Goal: Task Accomplishment & Management: Manage account settings

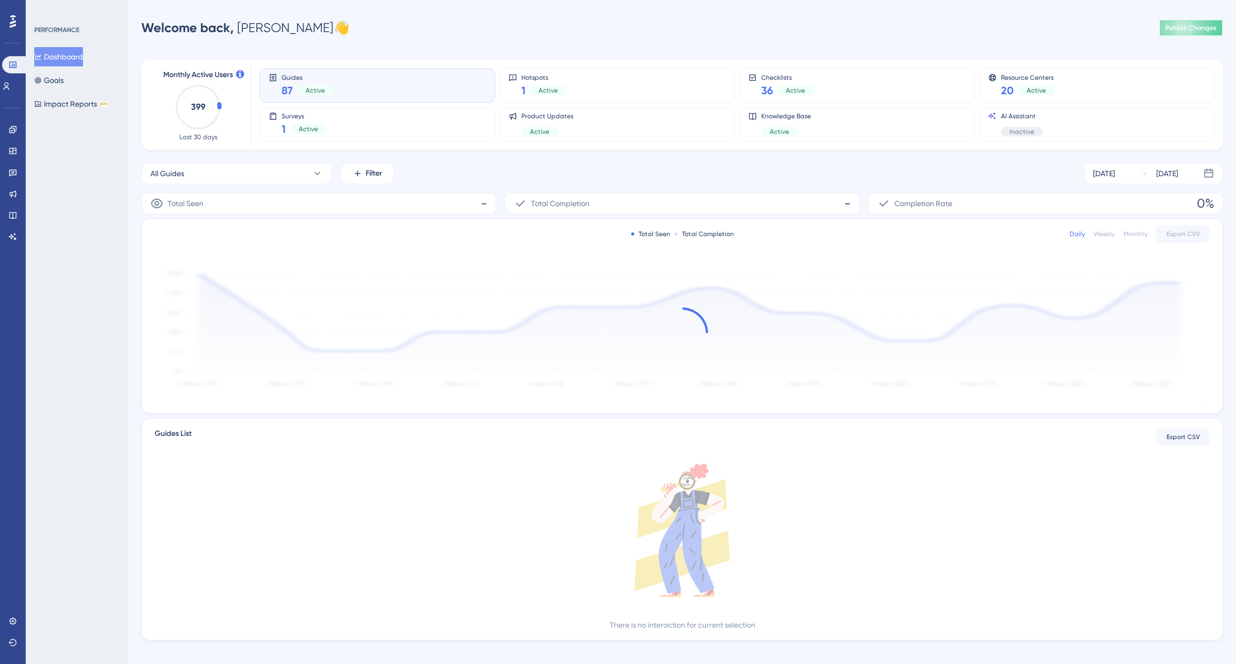
click at [1173, 30] on span "Publish Changes" at bounding box center [1191, 28] width 51 height 9
click at [13, 149] on icon at bounding box center [12, 151] width 7 height 6
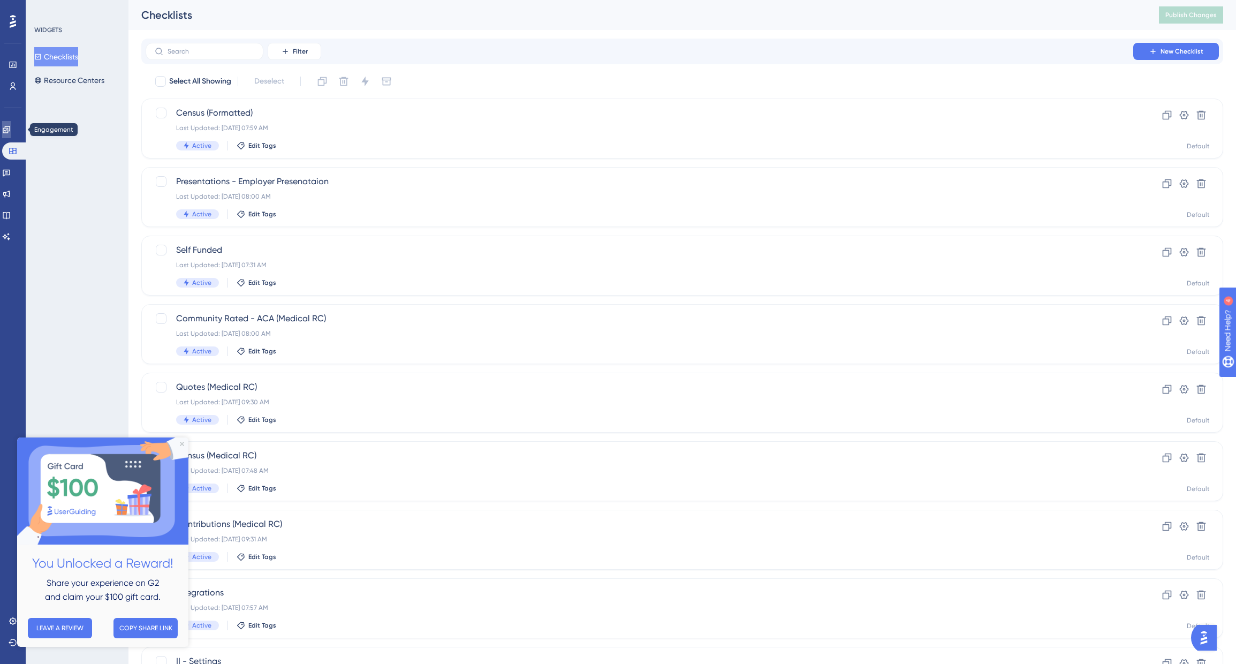
click at [10, 130] on icon at bounding box center [6, 129] width 7 height 7
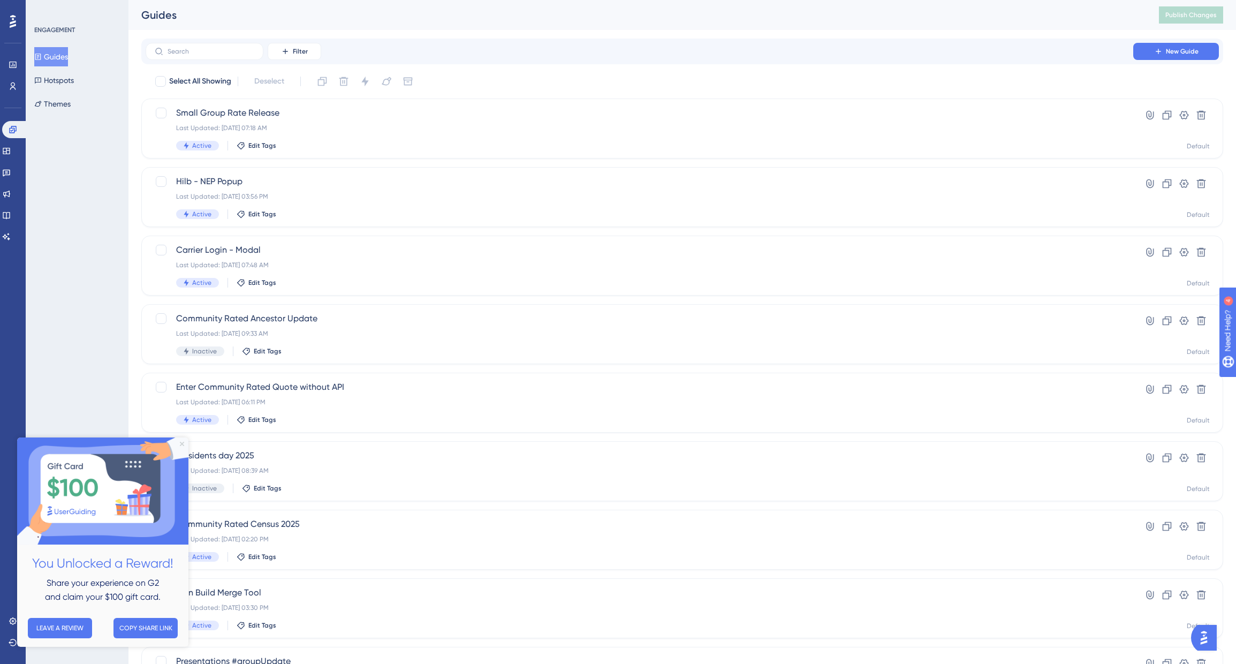
click at [181, 444] on icon "Close Preview" at bounding box center [182, 444] width 4 height 4
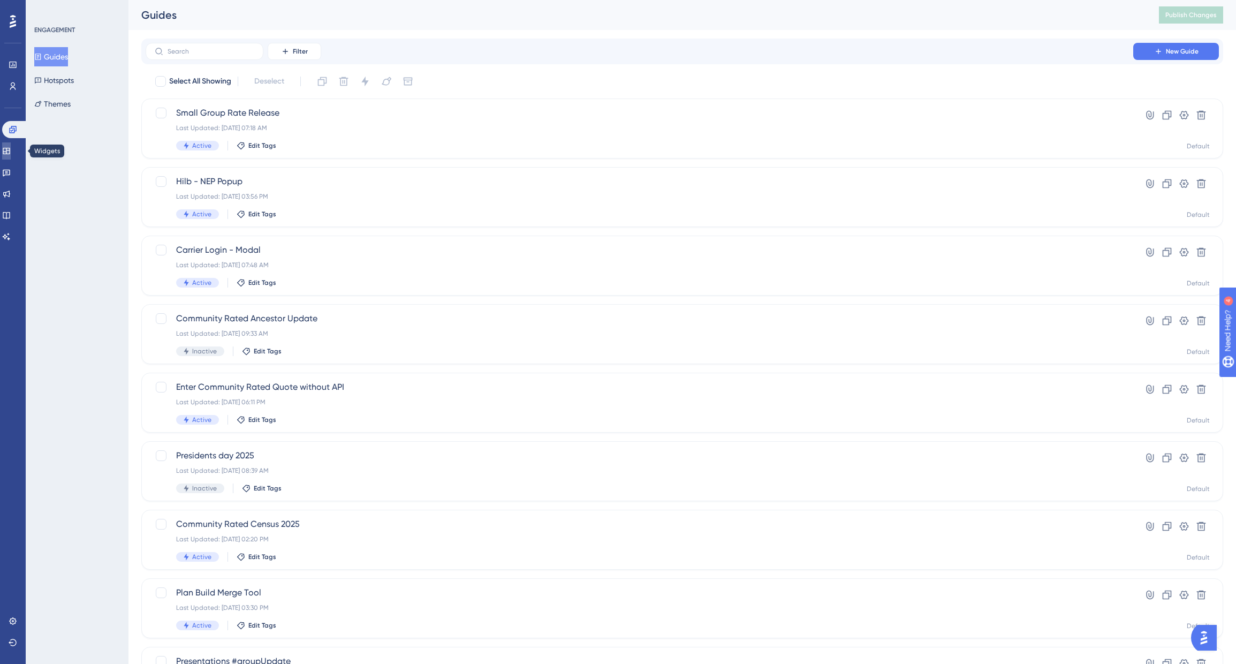
click at [11, 147] on icon at bounding box center [6, 151] width 9 height 9
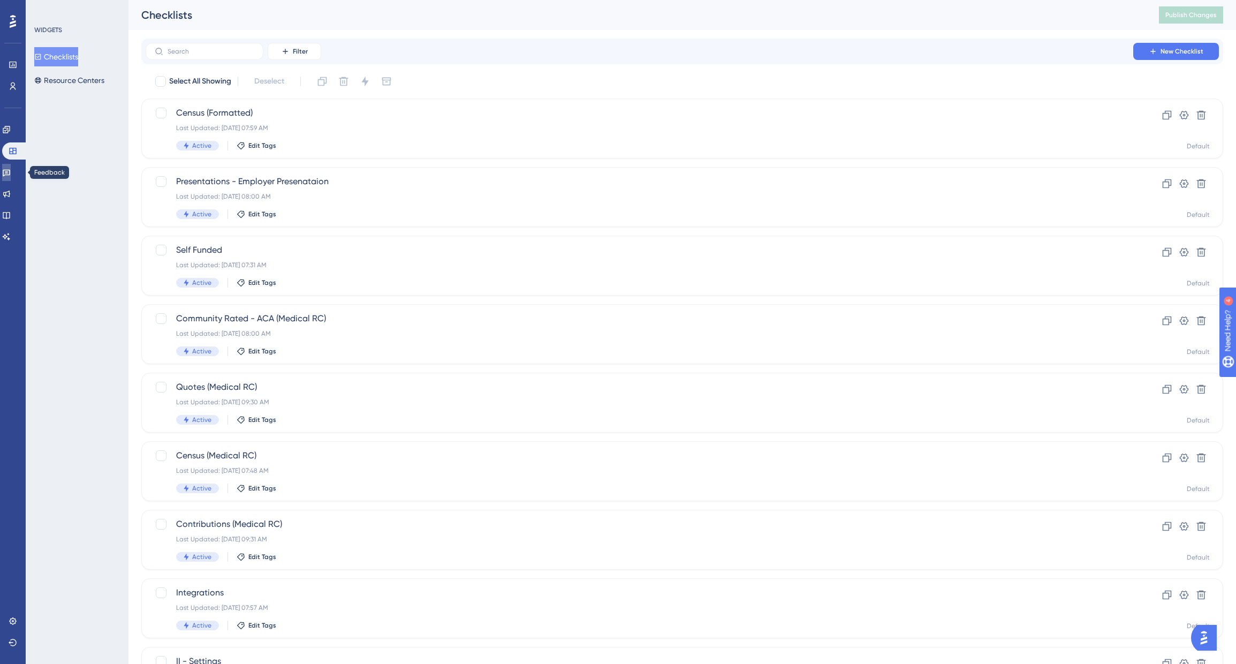
click at [10, 170] on icon at bounding box center [6, 173] width 7 height 7
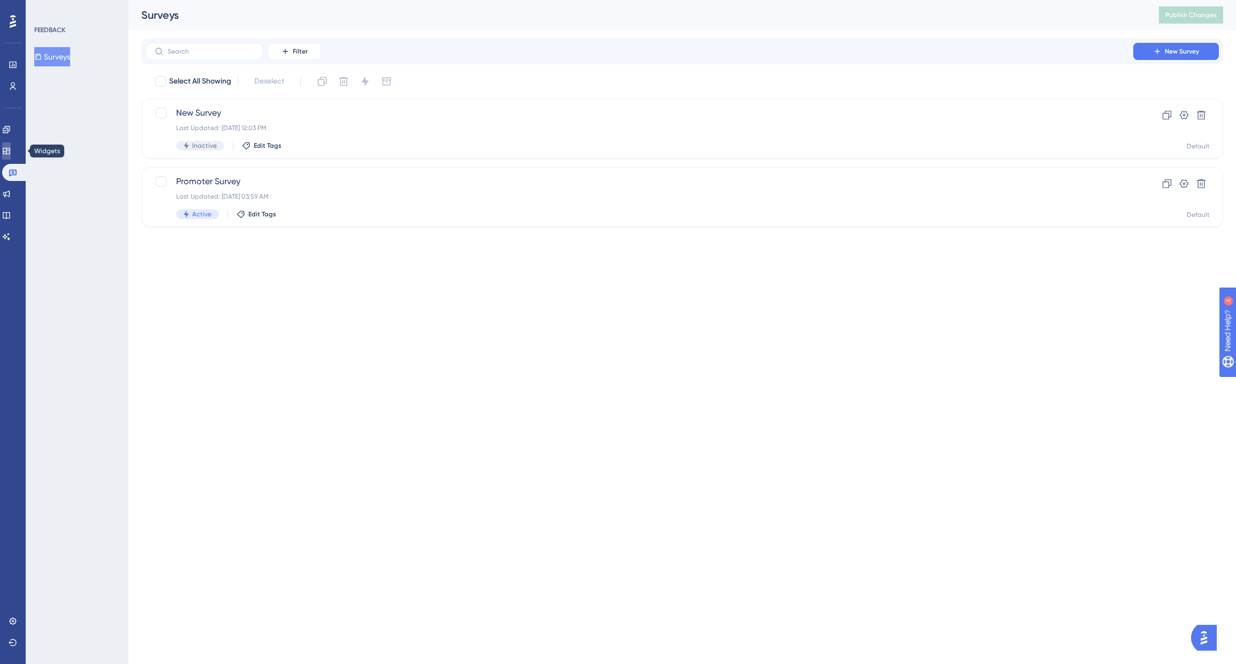
click at [11, 150] on icon at bounding box center [6, 151] width 9 height 9
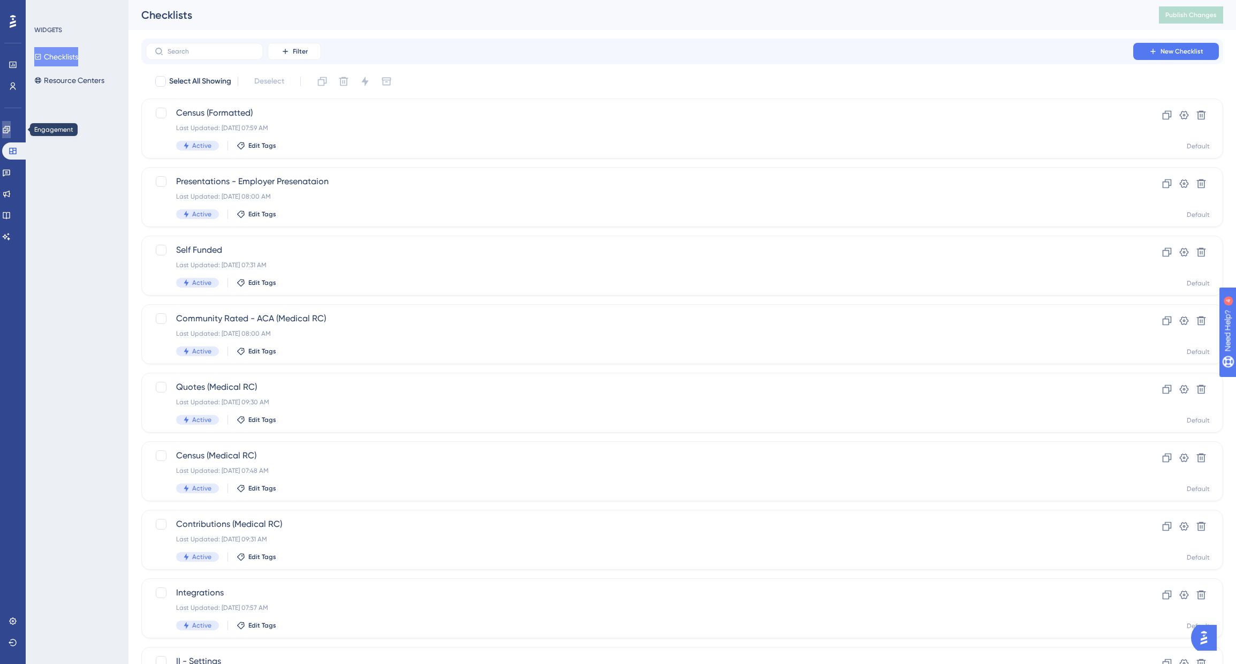
click at [11, 132] on icon at bounding box center [6, 129] width 9 height 9
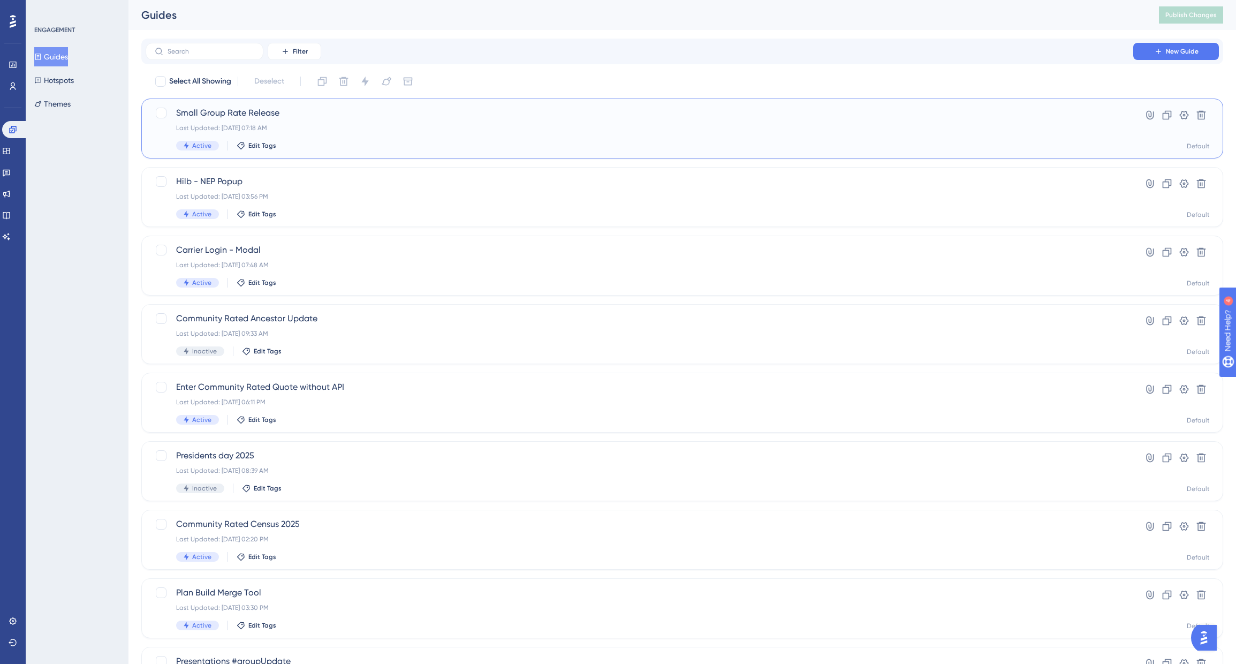
click at [253, 111] on span "Small Group Rate Release" at bounding box center [639, 113] width 927 height 13
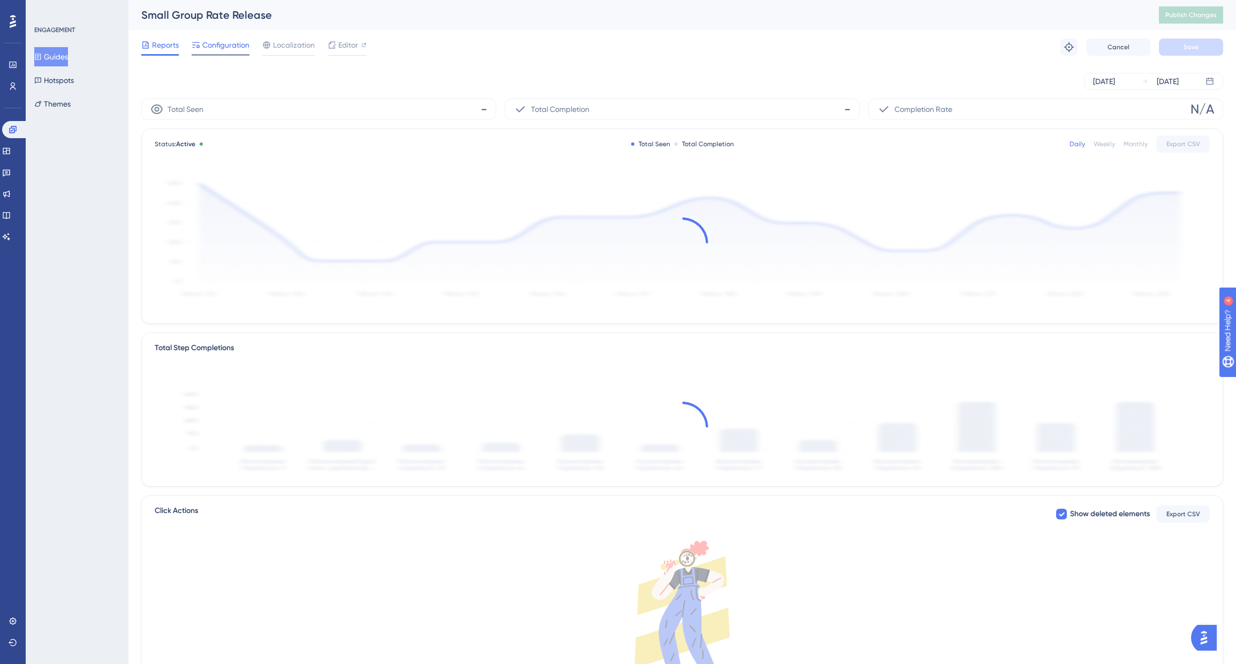
click at [212, 51] on div "Configuration" at bounding box center [221, 47] width 58 height 17
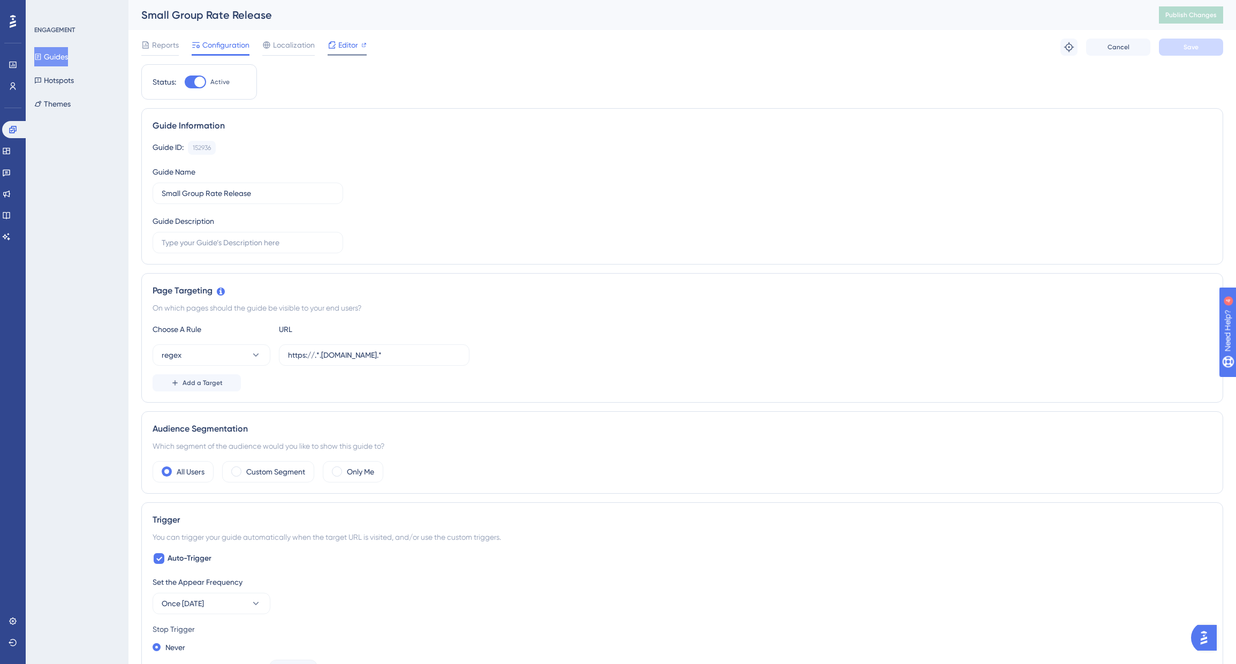
click at [345, 50] on span "Editor" at bounding box center [348, 45] width 20 height 13
click at [285, 50] on span "Localization" at bounding box center [294, 45] width 42 height 13
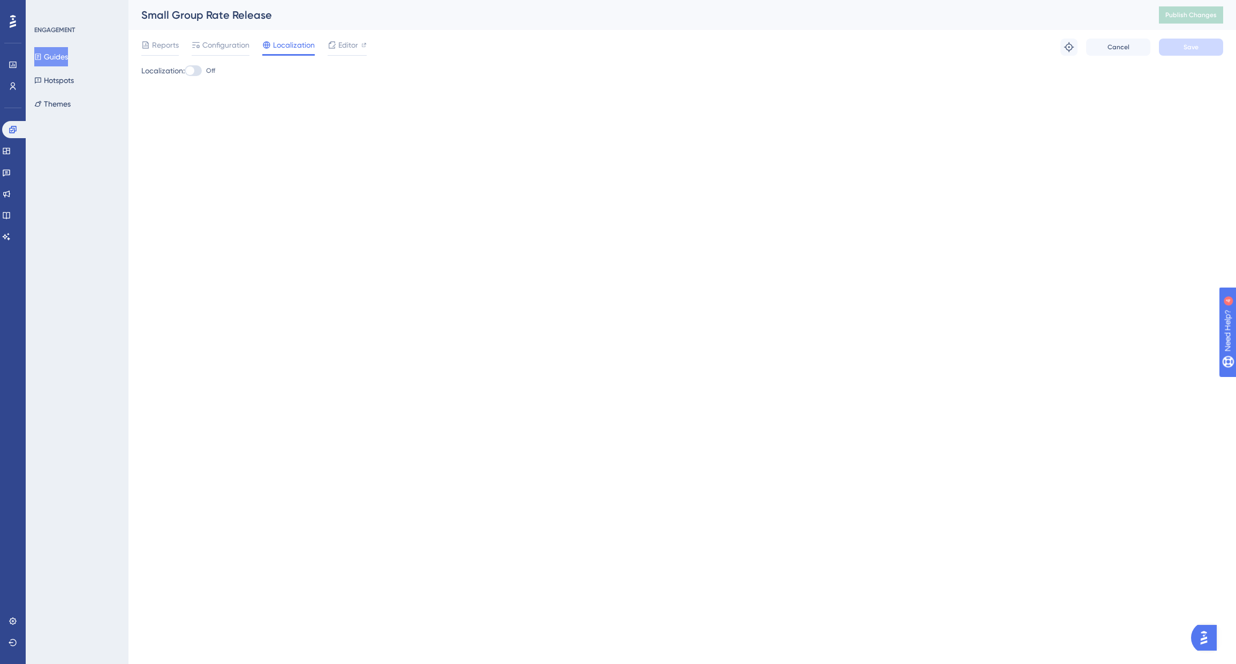
click at [154, 71] on div "Localization: Off" at bounding box center [682, 70] width 1082 height 13
click at [158, 48] on span "Reports" at bounding box center [165, 45] width 27 height 13
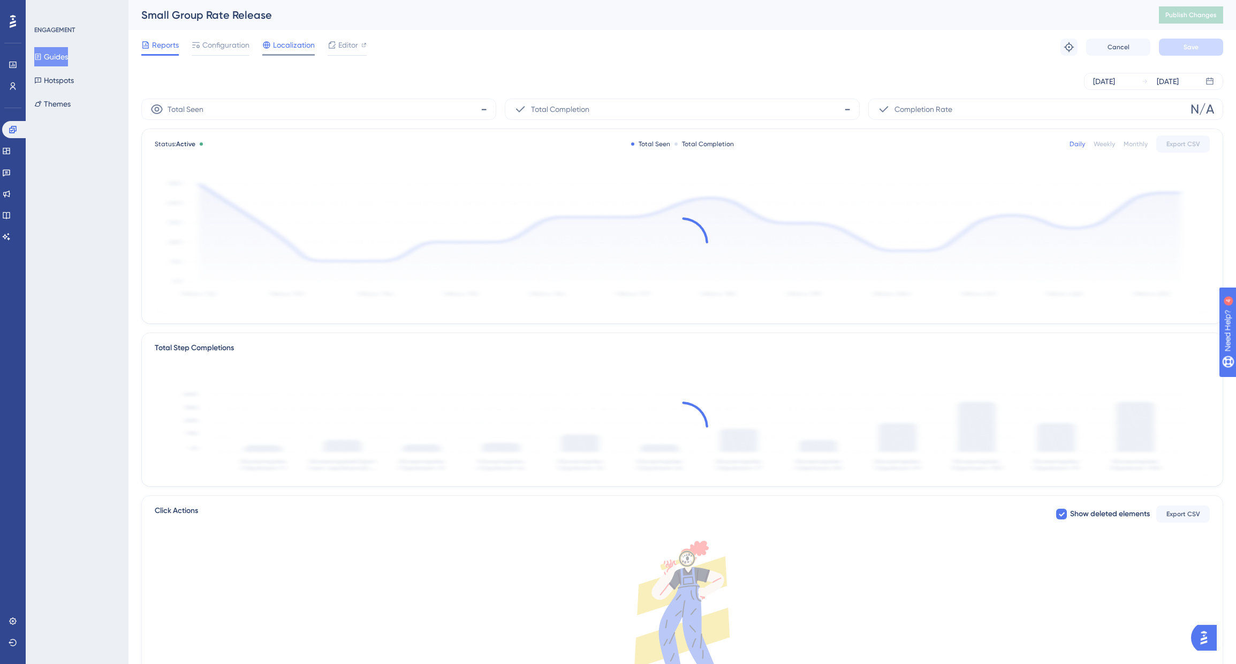
click at [279, 48] on span "Localization" at bounding box center [294, 45] width 42 height 13
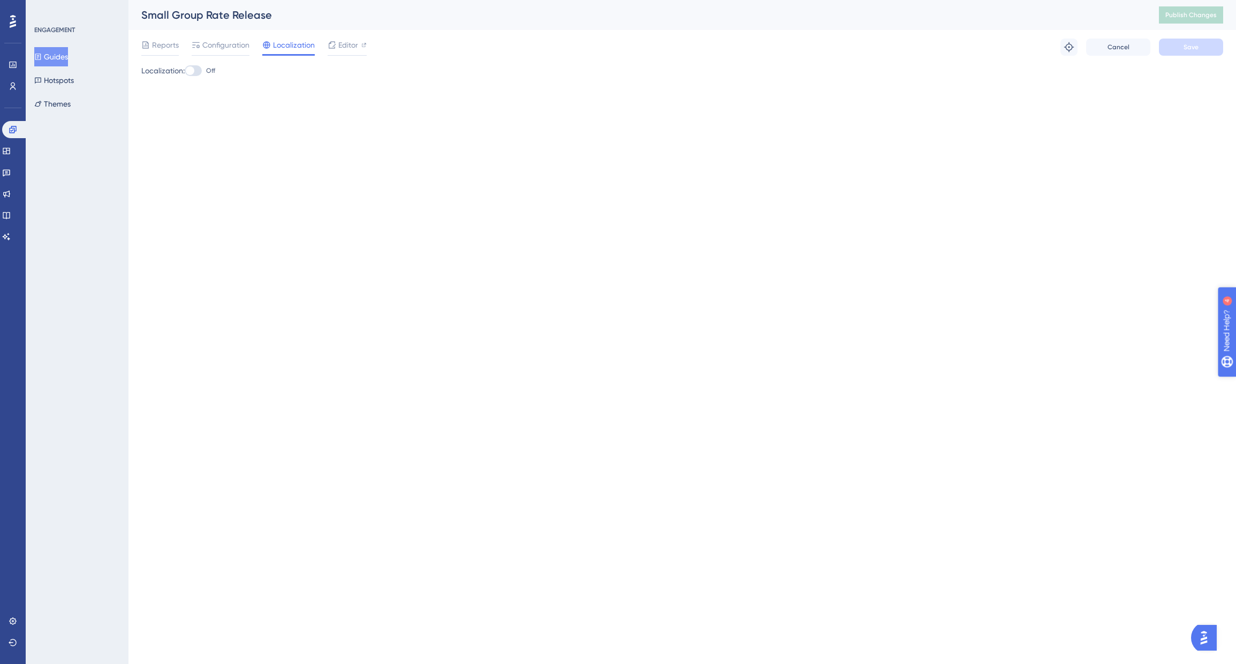
drag, startPoint x: 1259, startPoint y: 381, endPoint x: 2441, endPoint y: 712, distance: 1227.5
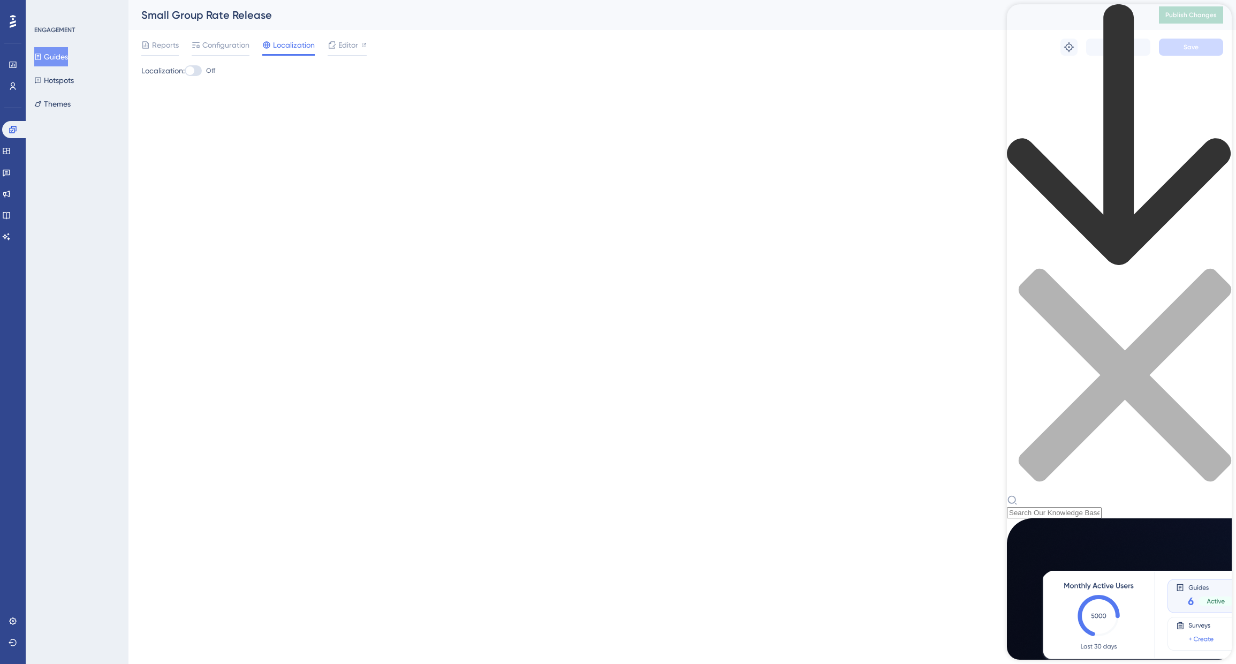
click at [1060, 64] on div "Resource Center Header" at bounding box center [1119, 261] width 225 height 514
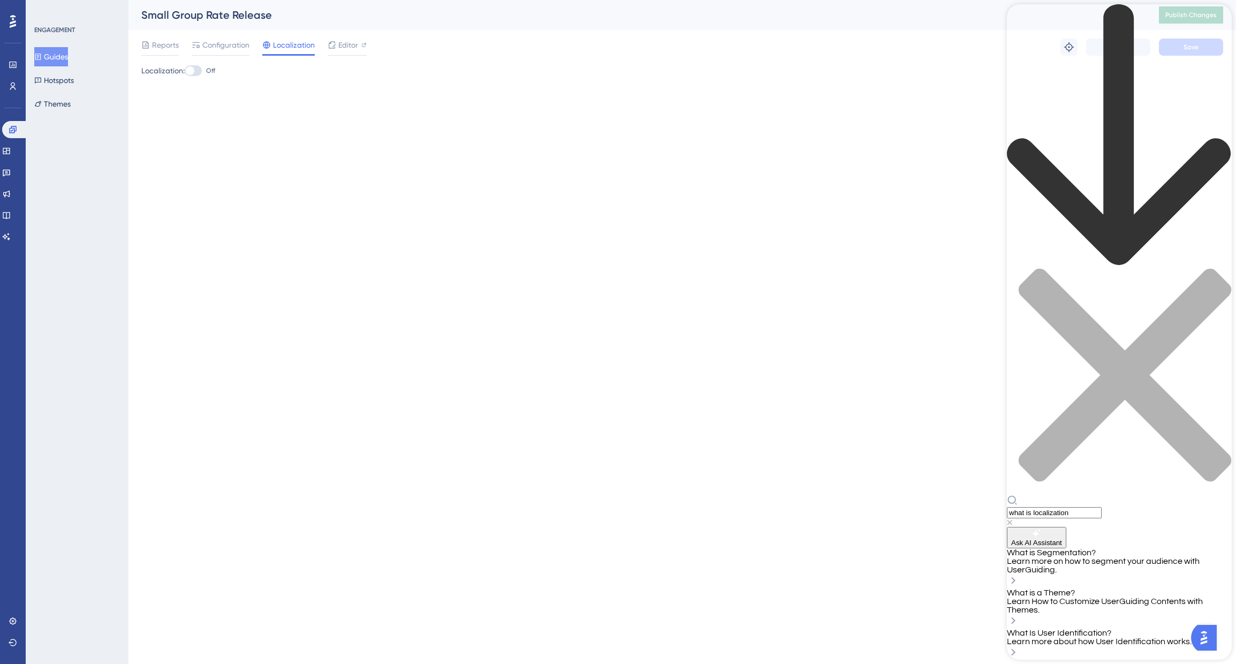
drag, startPoint x: 1114, startPoint y: 49, endPoint x: 1010, endPoint y: 46, distance: 103.9
click at [1010, 46] on div "what is localization" at bounding box center [1119, 265] width 225 height 523
type input "Localization"
click at [198, 71] on div at bounding box center [193, 70] width 17 height 11
click at [185, 71] on input "Off" at bounding box center [184, 71] width 1 height 1
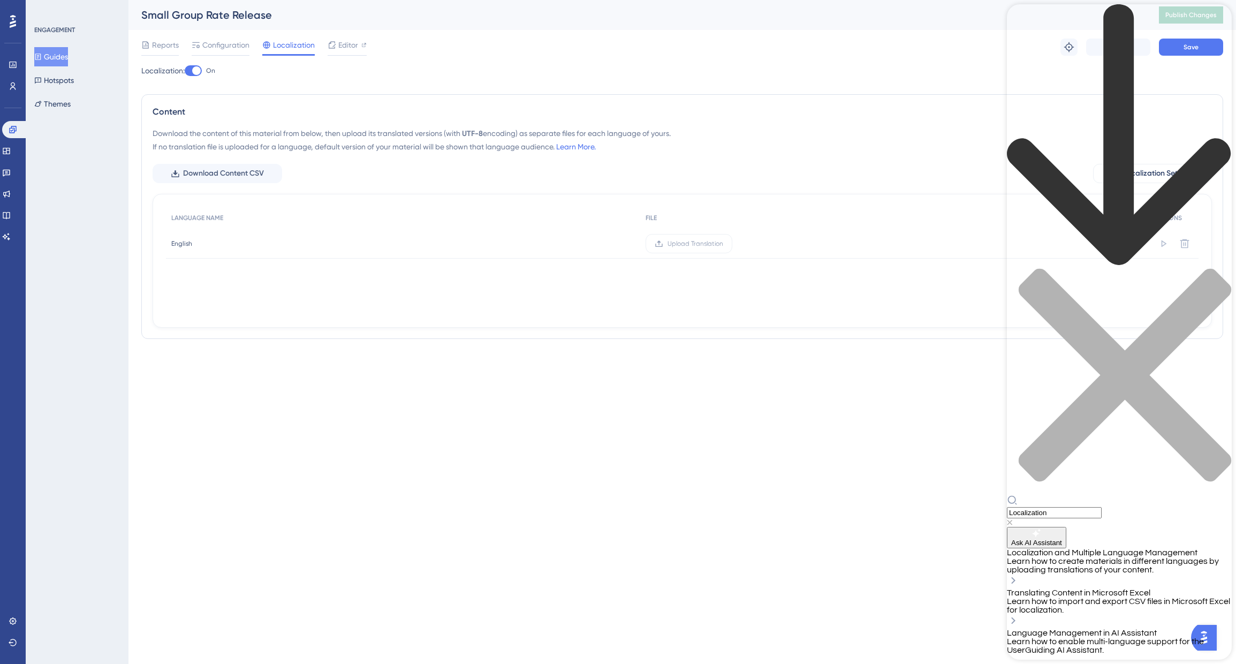
click at [200, 74] on div at bounding box center [196, 70] width 9 height 9
click at [185, 71] on input "On" at bounding box center [184, 71] width 1 height 1
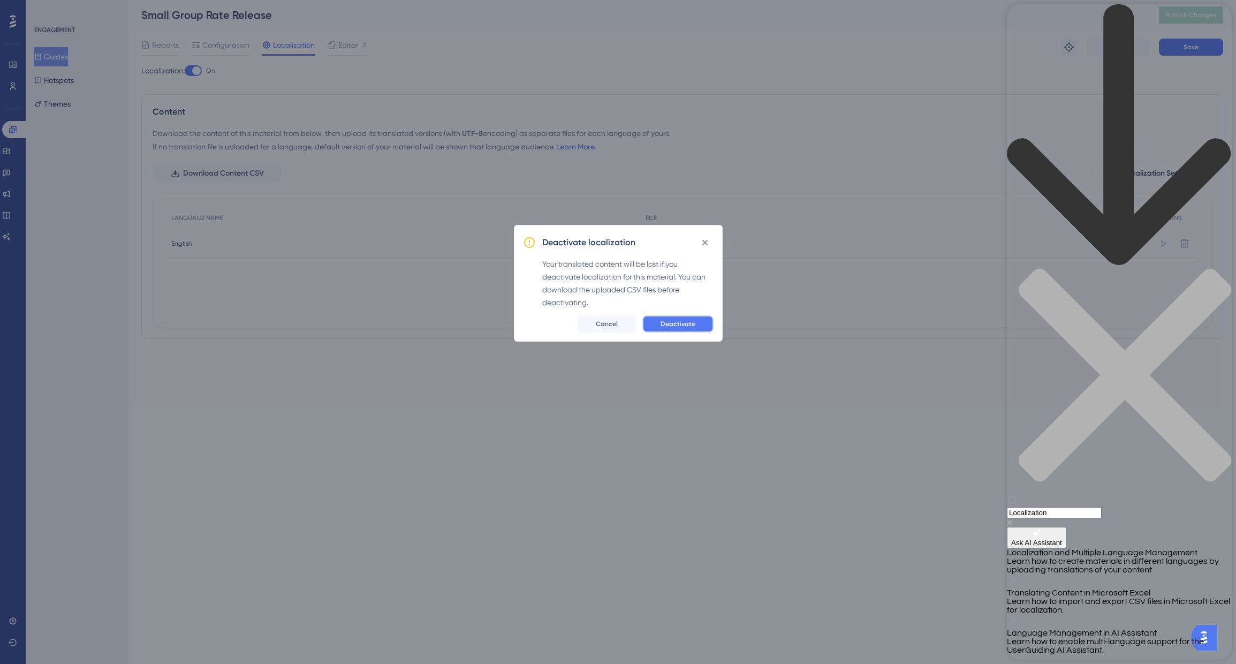
click at [682, 327] on span "Deactivate" at bounding box center [678, 324] width 35 height 9
checkbox input "false"
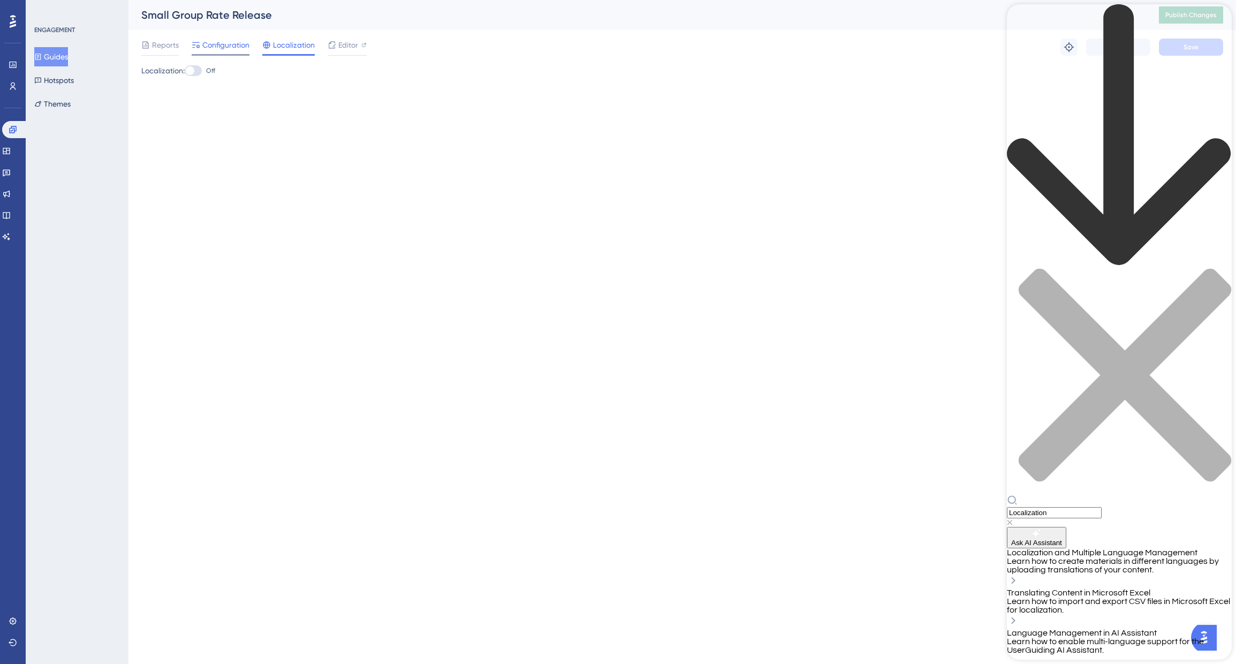
click at [236, 44] on span "Configuration" at bounding box center [225, 45] width 47 height 13
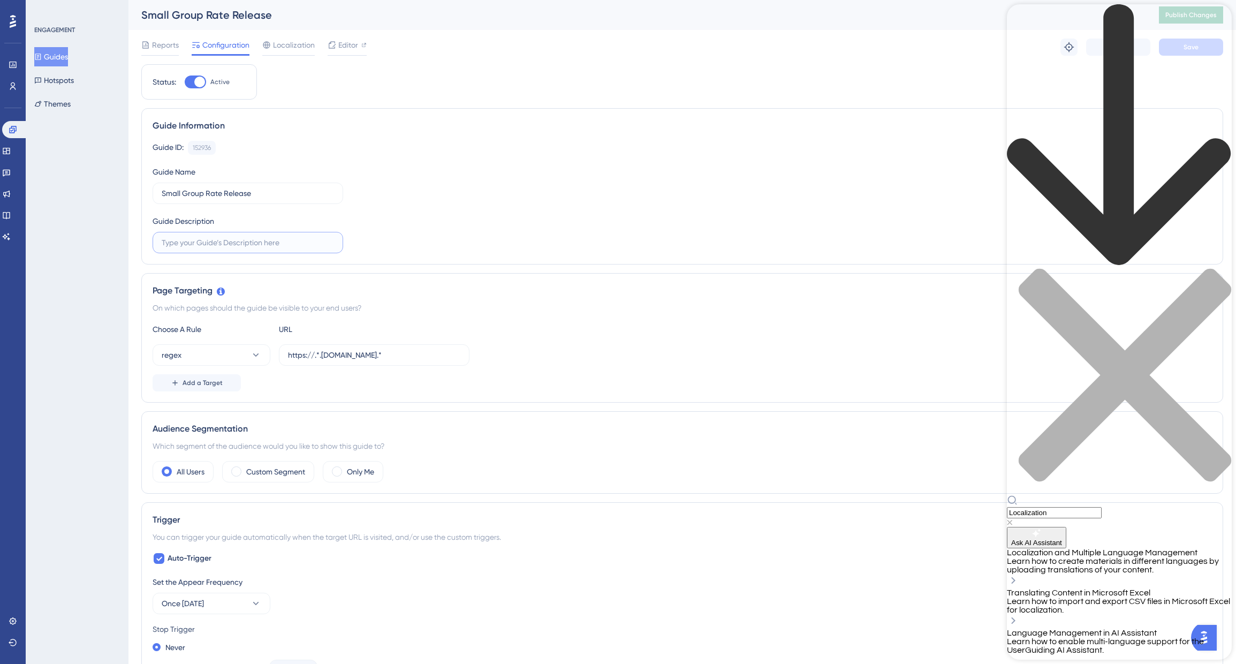
click at [232, 243] on input "text" at bounding box center [248, 243] width 172 height 12
type input "Daily updates of Releases from Ideon"
click at [1215, 268] on div "close resource center" at bounding box center [1119, 381] width 225 height 226
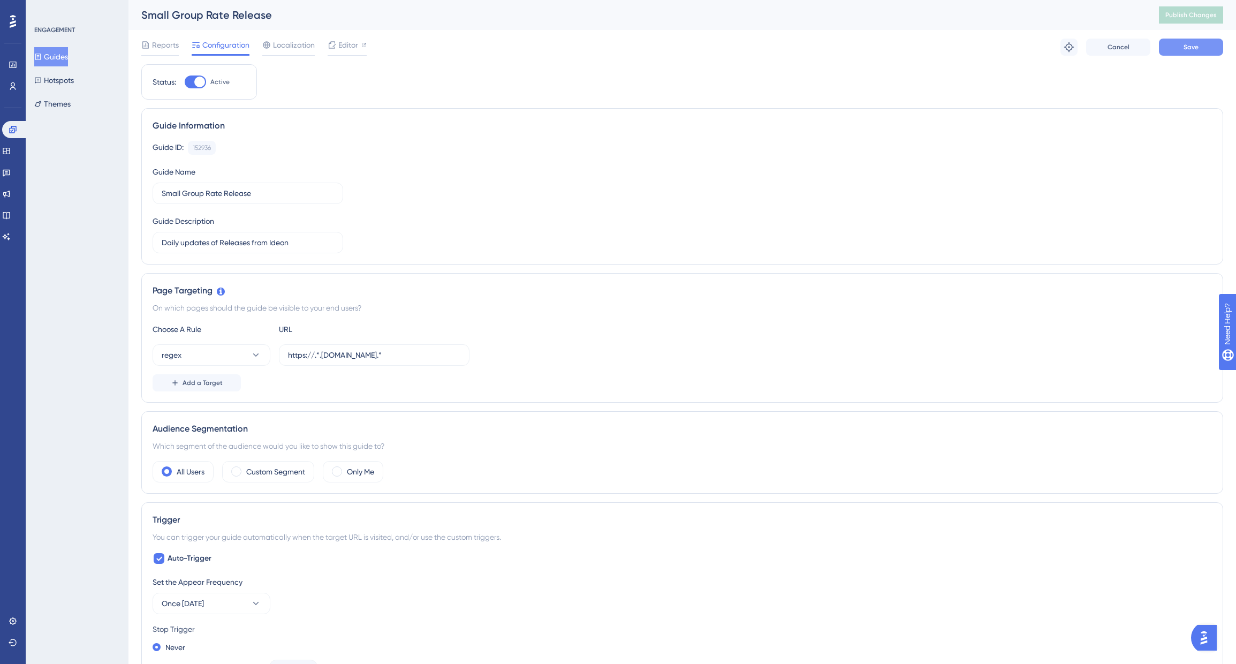
click at [1184, 51] on button "Save" at bounding box center [1191, 47] width 64 height 17
click at [1186, 21] on button "Publish Changes" at bounding box center [1191, 14] width 64 height 17
click at [168, 49] on span "Reports" at bounding box center [165, 45] width 27 height 13
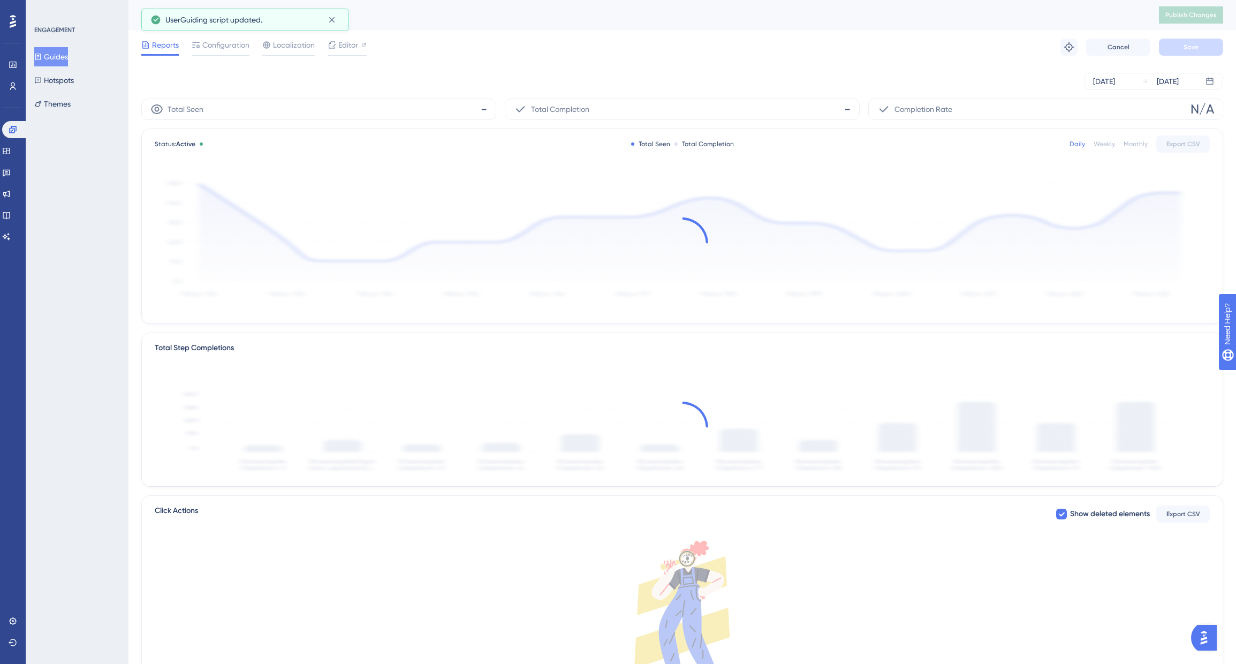
click at [1099, 142] on div "Weekly" at bounding box center [1104, 144] width 21 height 9
click at [17, 61] on link at bounding box center [13, 64] width 9 height 17
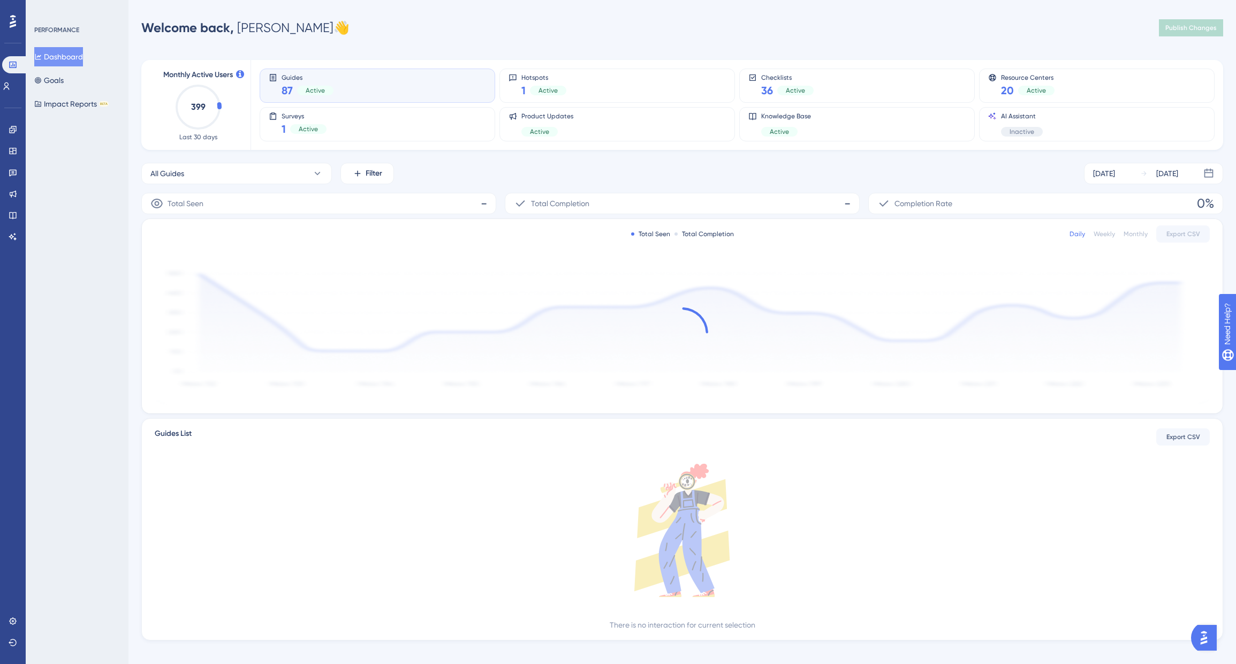
click at [337, 88] on div "Guides 87 Active" at bounding box center [377, 85] width 217 height 25
click at [11, 218] on icon at bounding box center [12, 215] width 7 height 7
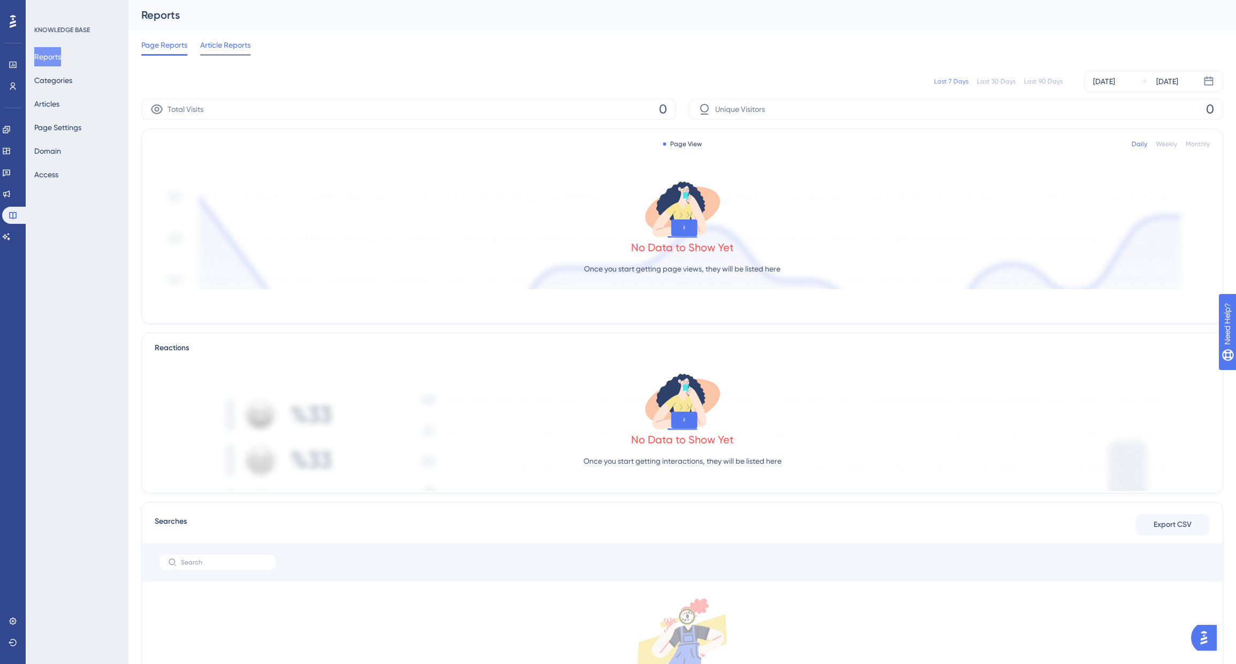
click at [218, 44] on span "Article Reports" at bounding box center [225, 45] width 50 height 13
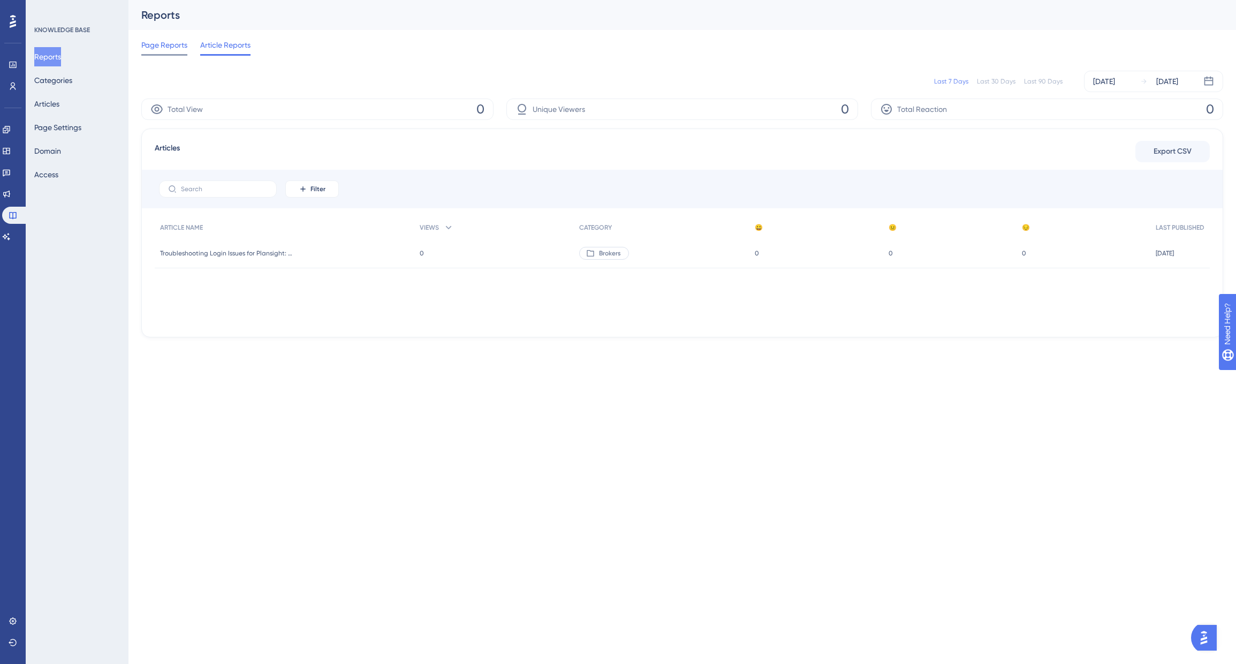
click at [169, 45] on span "Page Reports" at bounding box center [164, 45] width 46 height 13
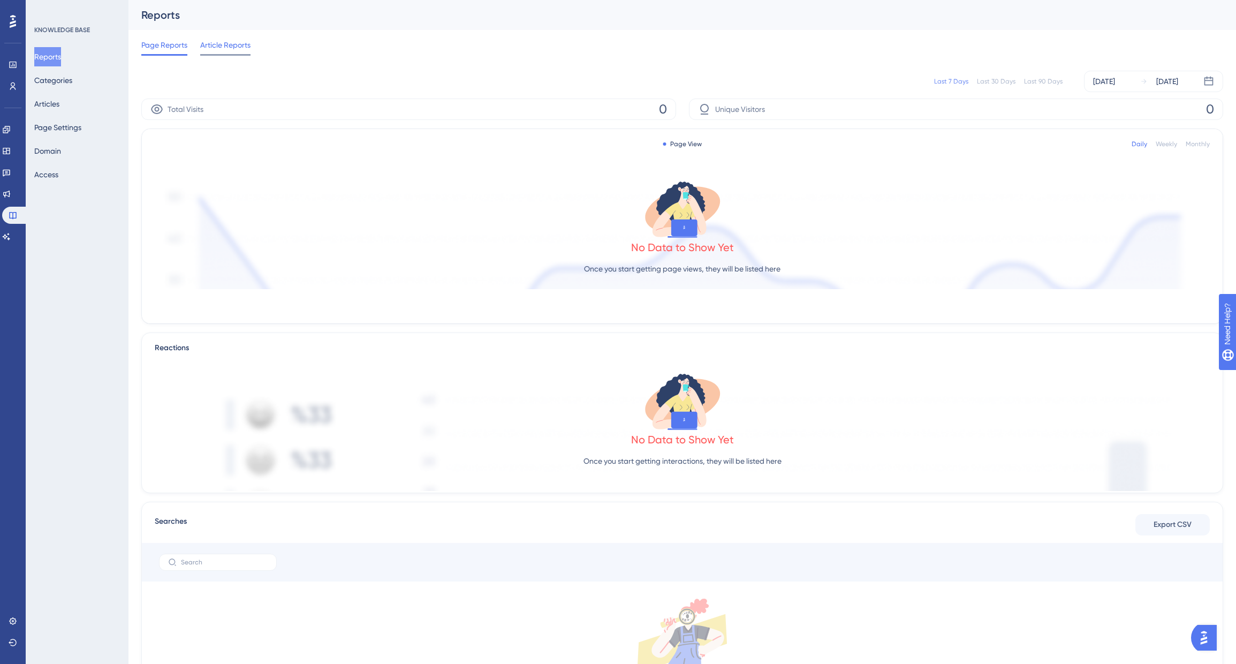
click at [222, 46] on span "Article Reports" at bounding box center [225, 45] width 50 height 13
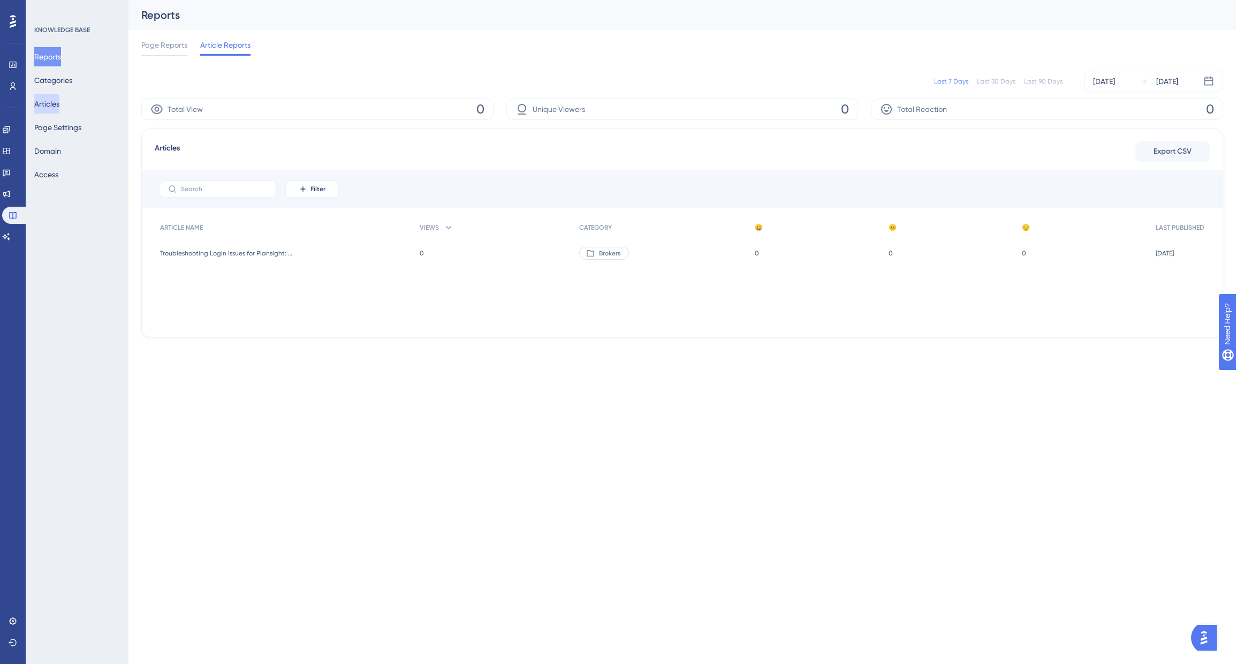
click at [58, 102] on button "Articles" at bounding box center [46, 103] width 25 height 19
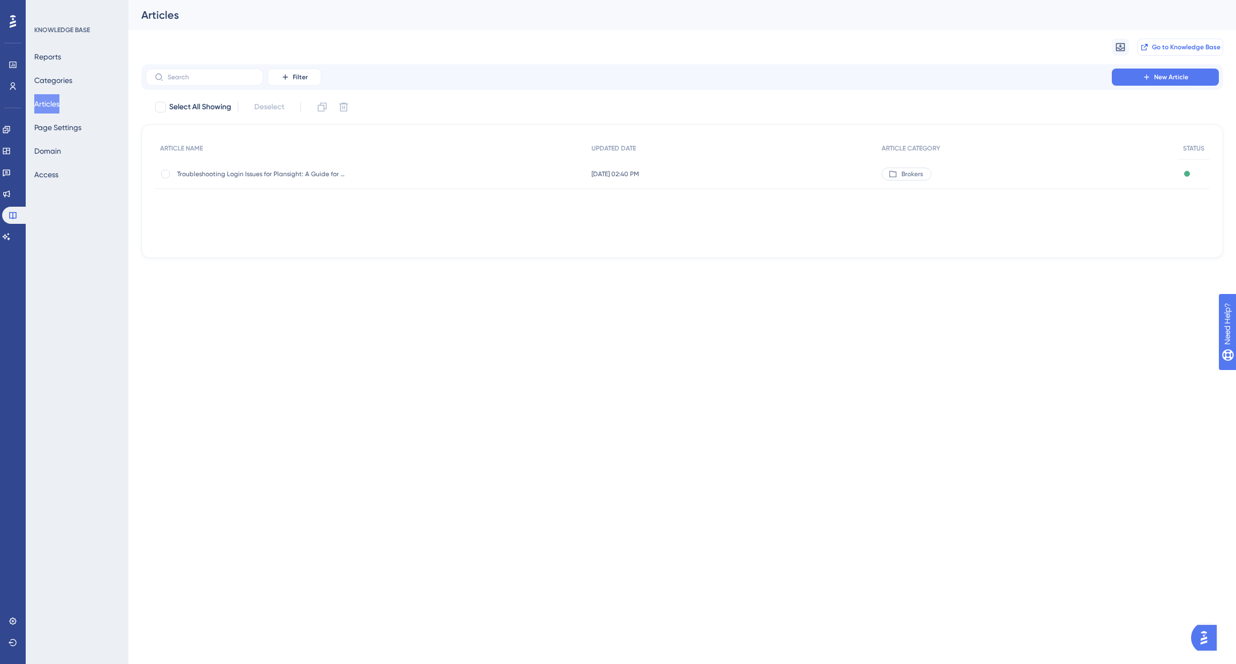
click at [1152, 46] on span "Go to Knowledge Base" at bounding box center [1186, 47] width 69 height 9
